Goal: Information Seeking & Learning: Understand process/instructions

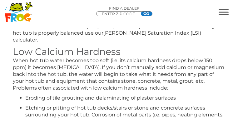
scroll to position [207, 0]
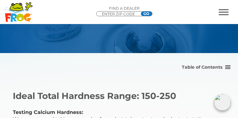
scroll to position [37, 0]
click at [0, 0] on link "Water Care Experts" at bounding box center [0, 0] width 0 height 0
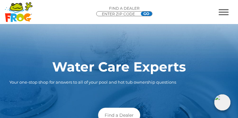
scroll to position [10, 0]
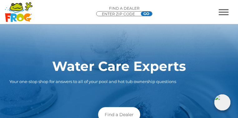
click at [0, 0] on link "Water Balancing Guide for Hot Tubs" at bounding box center [0, 0] width 0 height 0
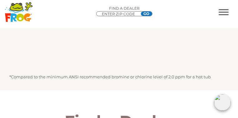
scroll to position [485, 0]
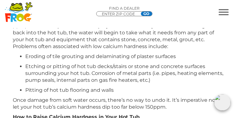
scroll to position [240, 0]
